Goal: Task Accomplishment & Management: Use online tool/utility

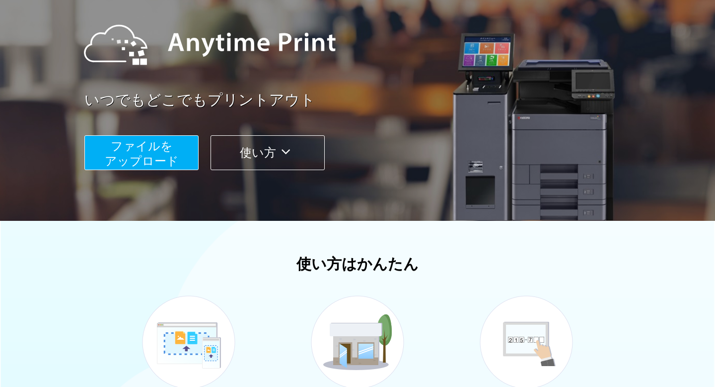
scroll to position [118, 0]
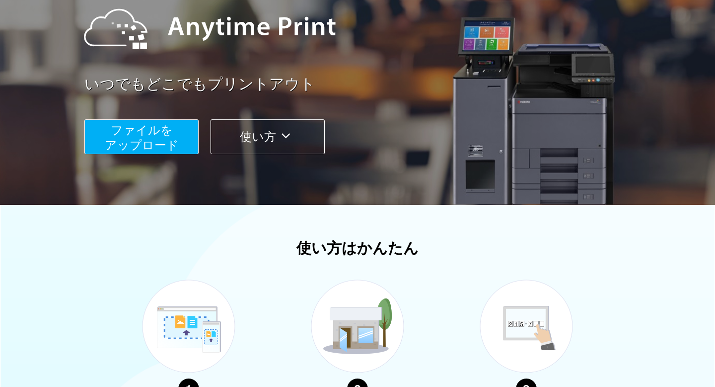
click at [150, 148] on span "ファイルを ​​アップロード" at bounding box center [142, 137] width 74 height 28
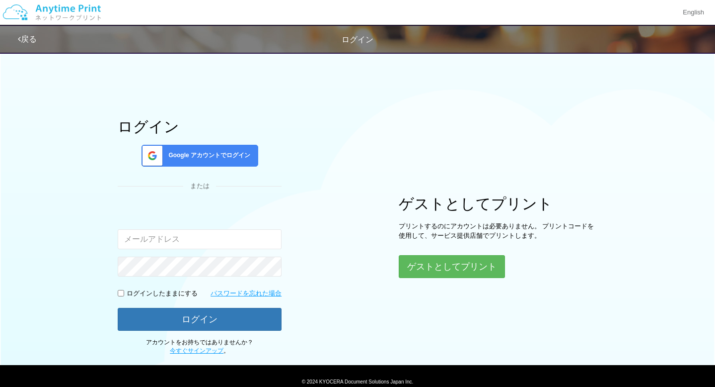
click at [434, 254] on div "ゲストとしてプリント プリントするのにアカウントは必要ありません。 プリントコードを使用して、サービス提供店舗でプリントします。 ゲストとしてプリント" at bounding box center [498, 236] width 199 height 82
click at [439, 264] on button "ゲストとしてプリント" at bounding box center [451, 266] width 105 height 22
click at [444, 267] on button "ゲストとしてプリント" at bounding box center [451, 266] width 105 height 22
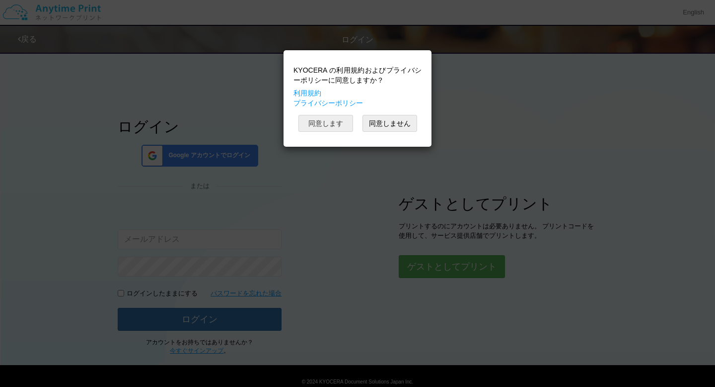
click at [323, 128] on button "同意します" at bounding box center [326, 123] width 55 height 17
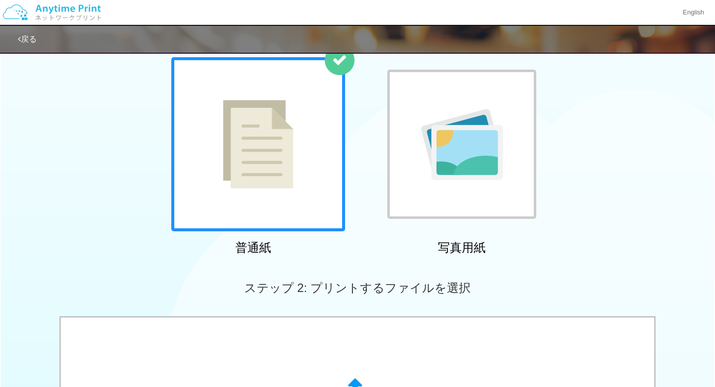
scroll to position [191, 0]
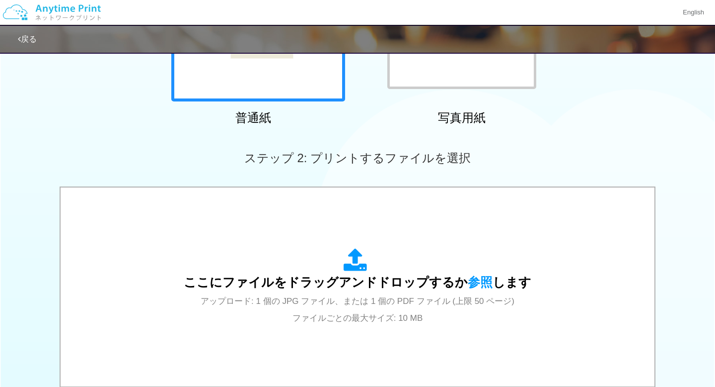
click at [371, 265] on icon at bounding box center [358, 260] width 28 height 25
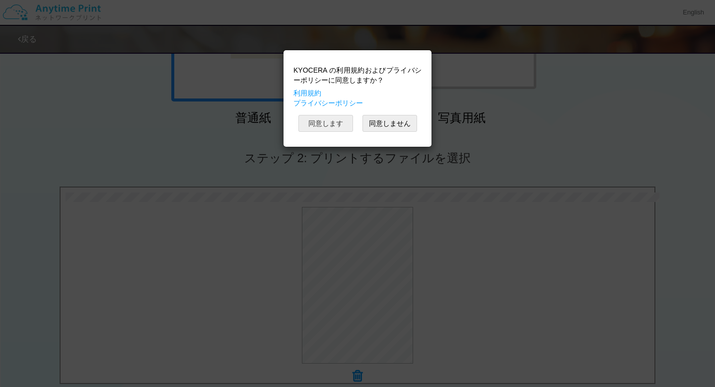
click at [347, 123] on button "同意します" at bounding box center [326, 123] width 55 height 17
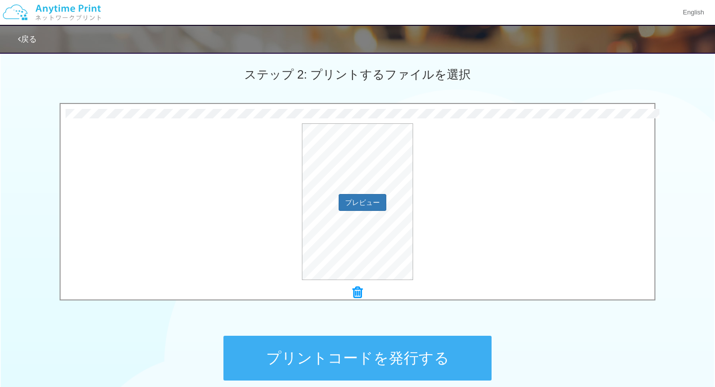
scroll to position [369, 0]
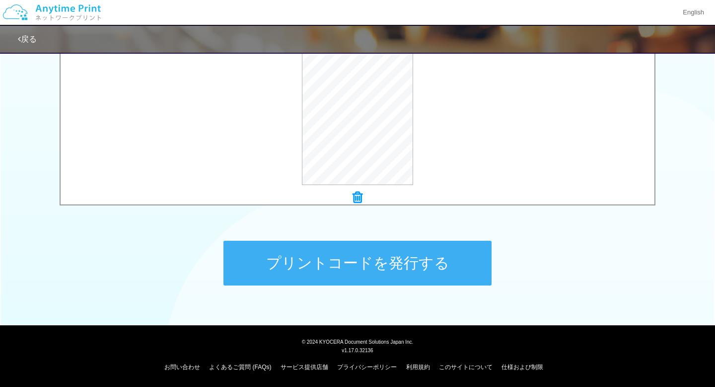
click at [391, 270] on button "プリントコードを発行する" at bounding box center [358, 262] width 268 height 45
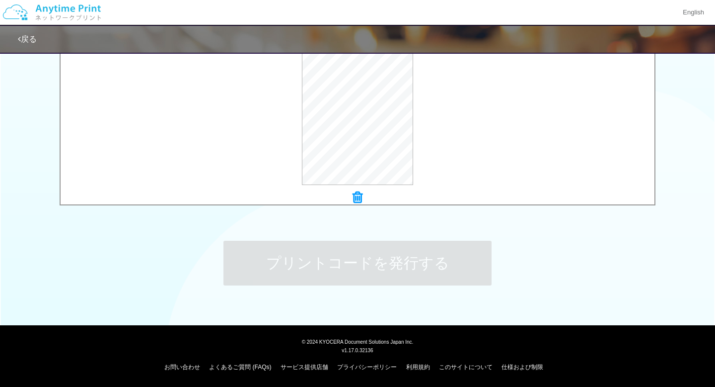
scroll to position [0, 0]
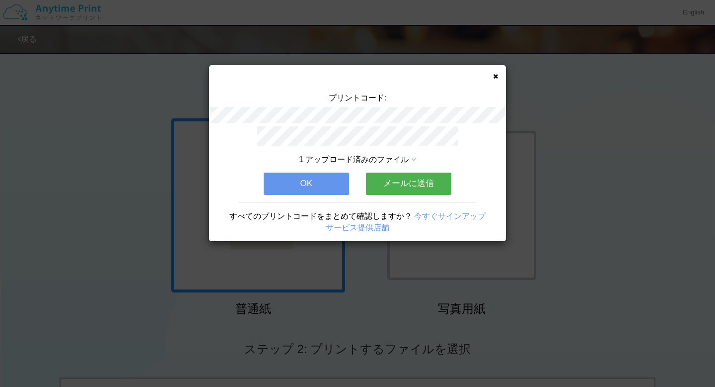
click at [667, 246] on div "プリントコード: 1 アップロード済みのファイル OK メールに送信 すべてのプリントコードをまとめて確認しますか？ 今すぐサインアップ サービス提供店舗" at bounding box center [357, 193] width 715 height 387
